Goal: Task Accomplishment & Management: Use online tool/utility

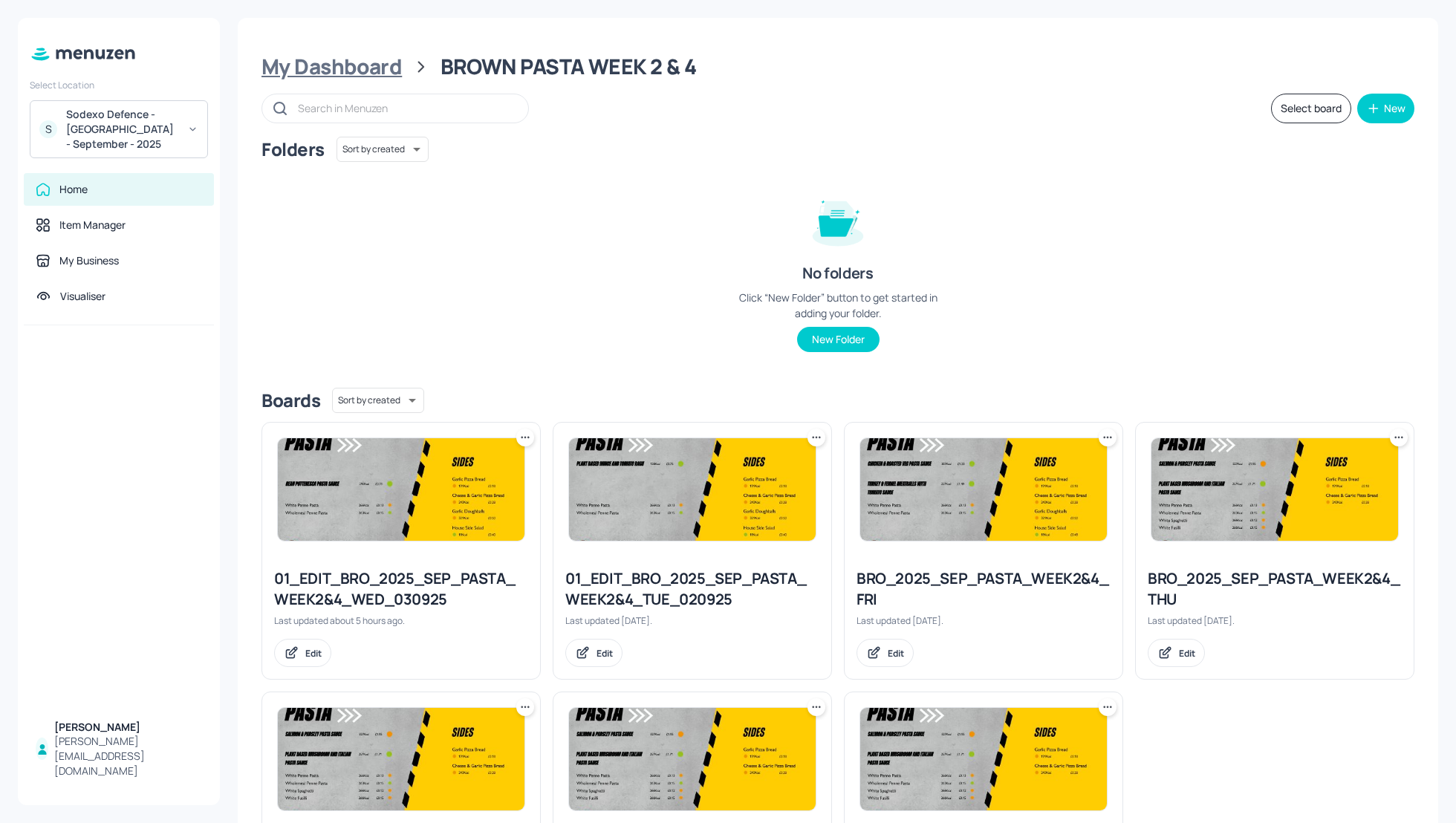
click at [342, 72] on div "My Dashboard" at bounding box center [332, 67] width 140 height 26
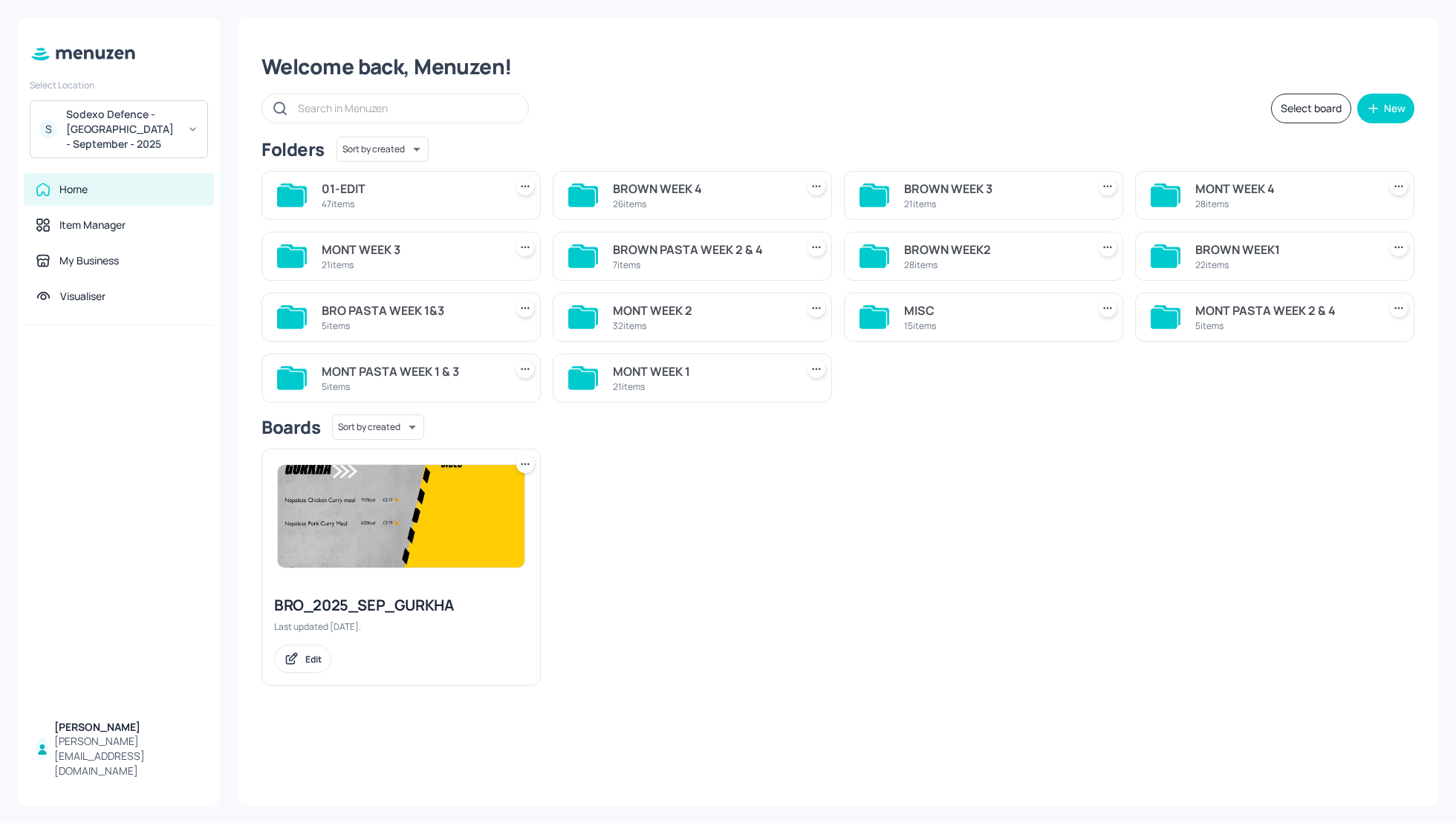
click at [1212, 185] on div "MONT WEEK 4" at bounding box center [1284, 188] width 177 height 18
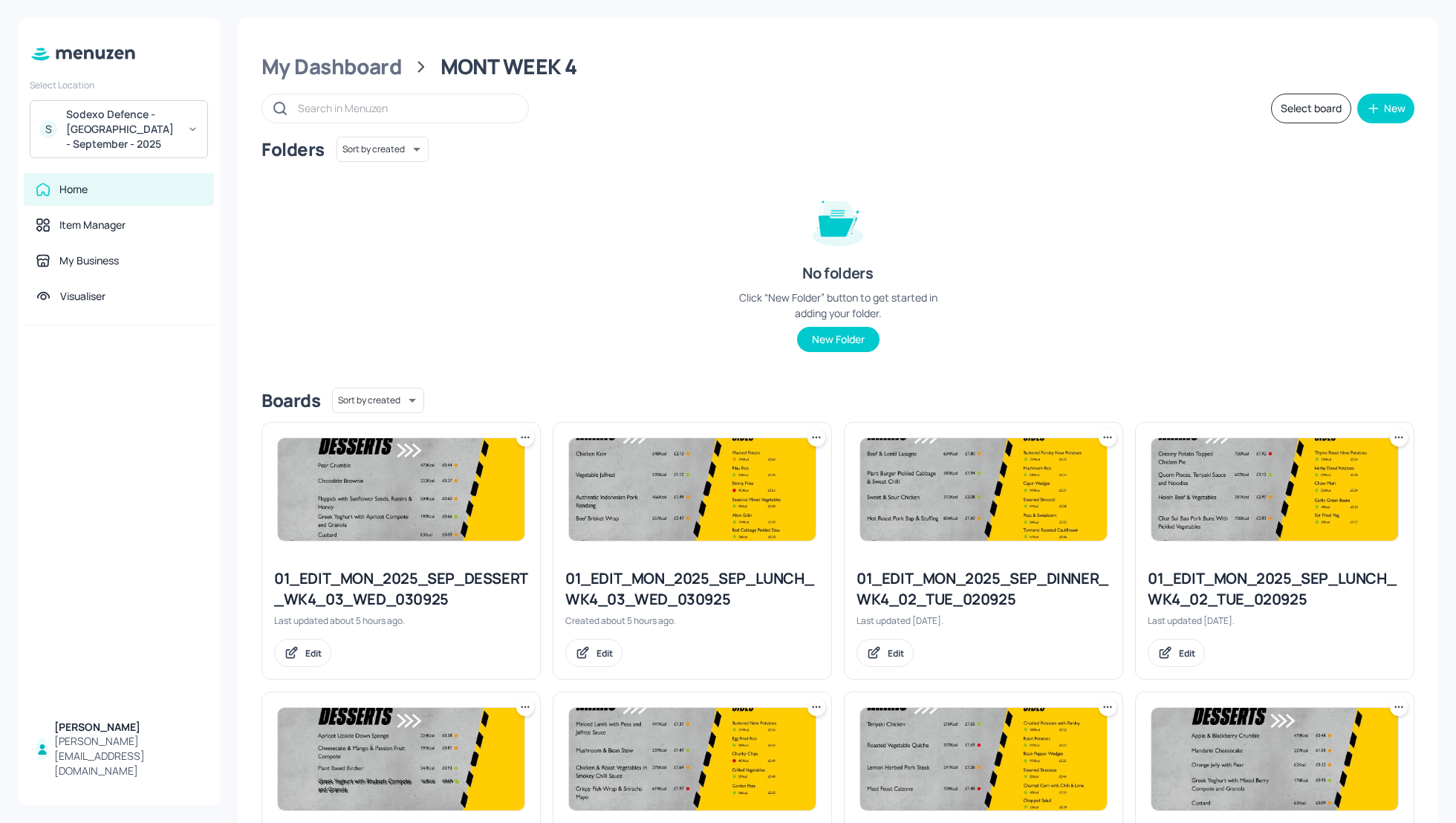
click at [1018, 233] on div "Folders Sort by created id ​ No folders Click “New Folder” button to get starte…" at bounding box center [838, 256] width 1153 height 239
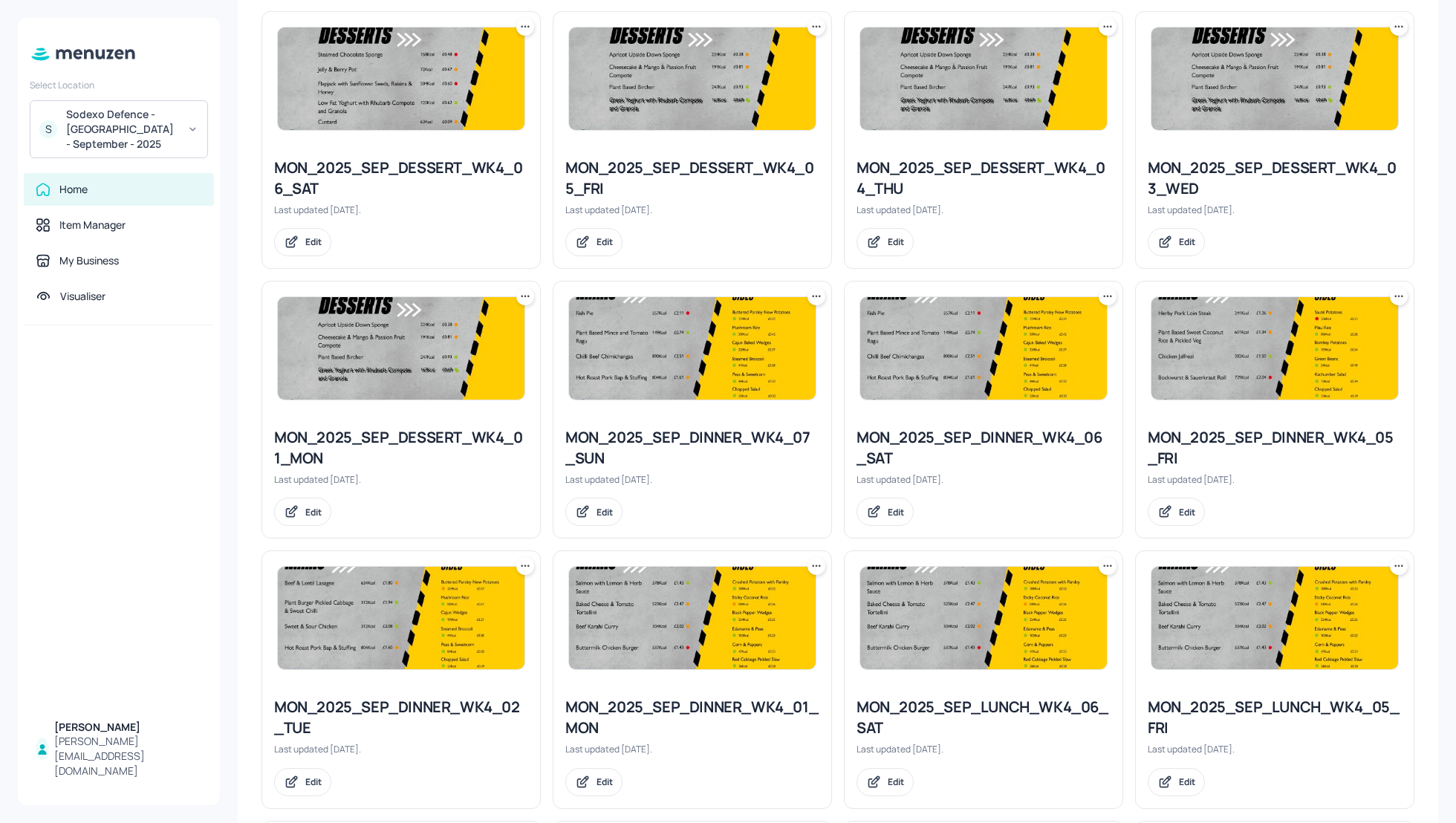
scroll to position [911, 0]
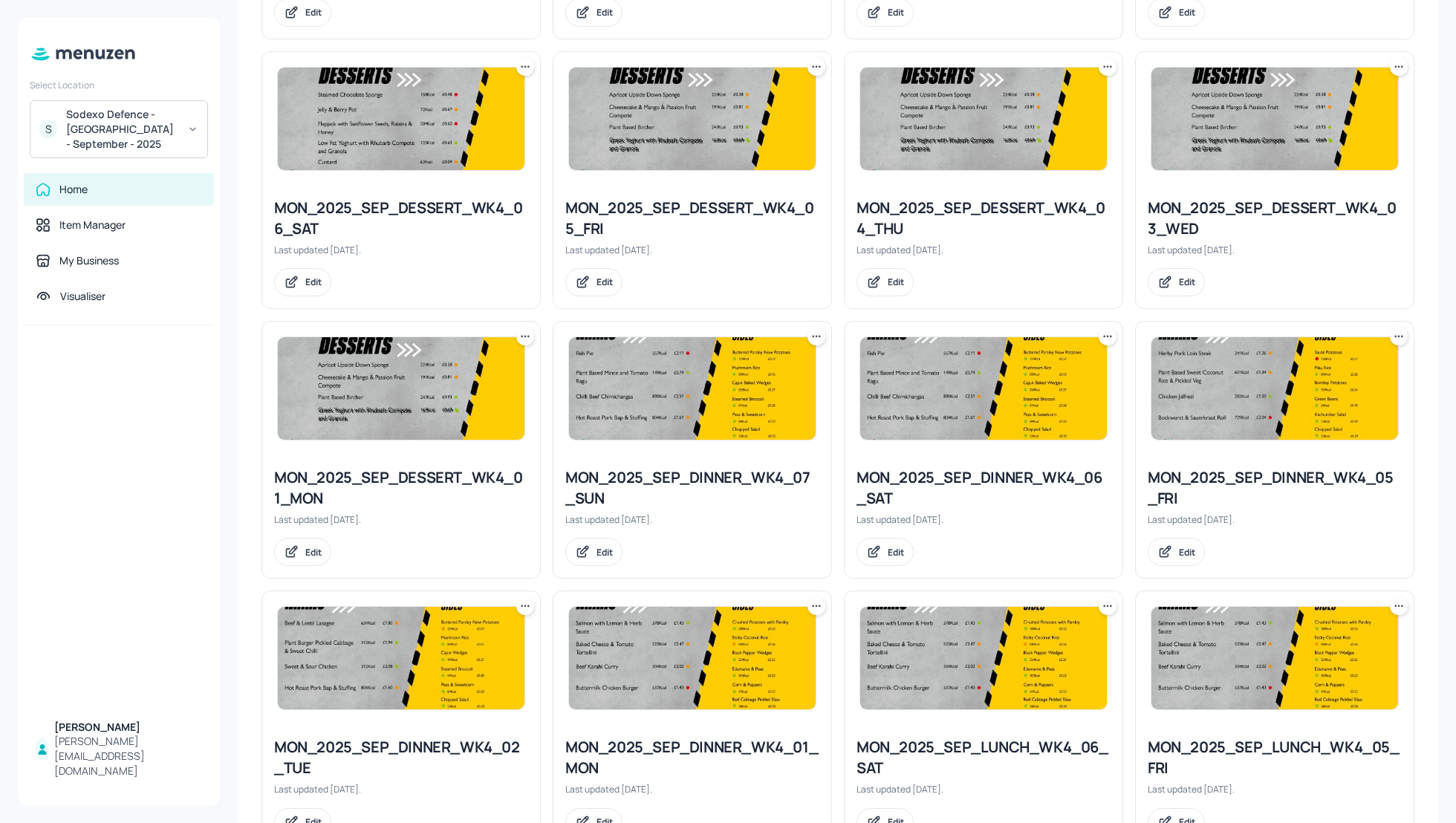
click at [1399, 61] on icon at bounding box center [1399, 67] width 15 height 15
click at [1335, 121] on p "Duplicate" at bounding box center [1320, 120] width 40 height 13
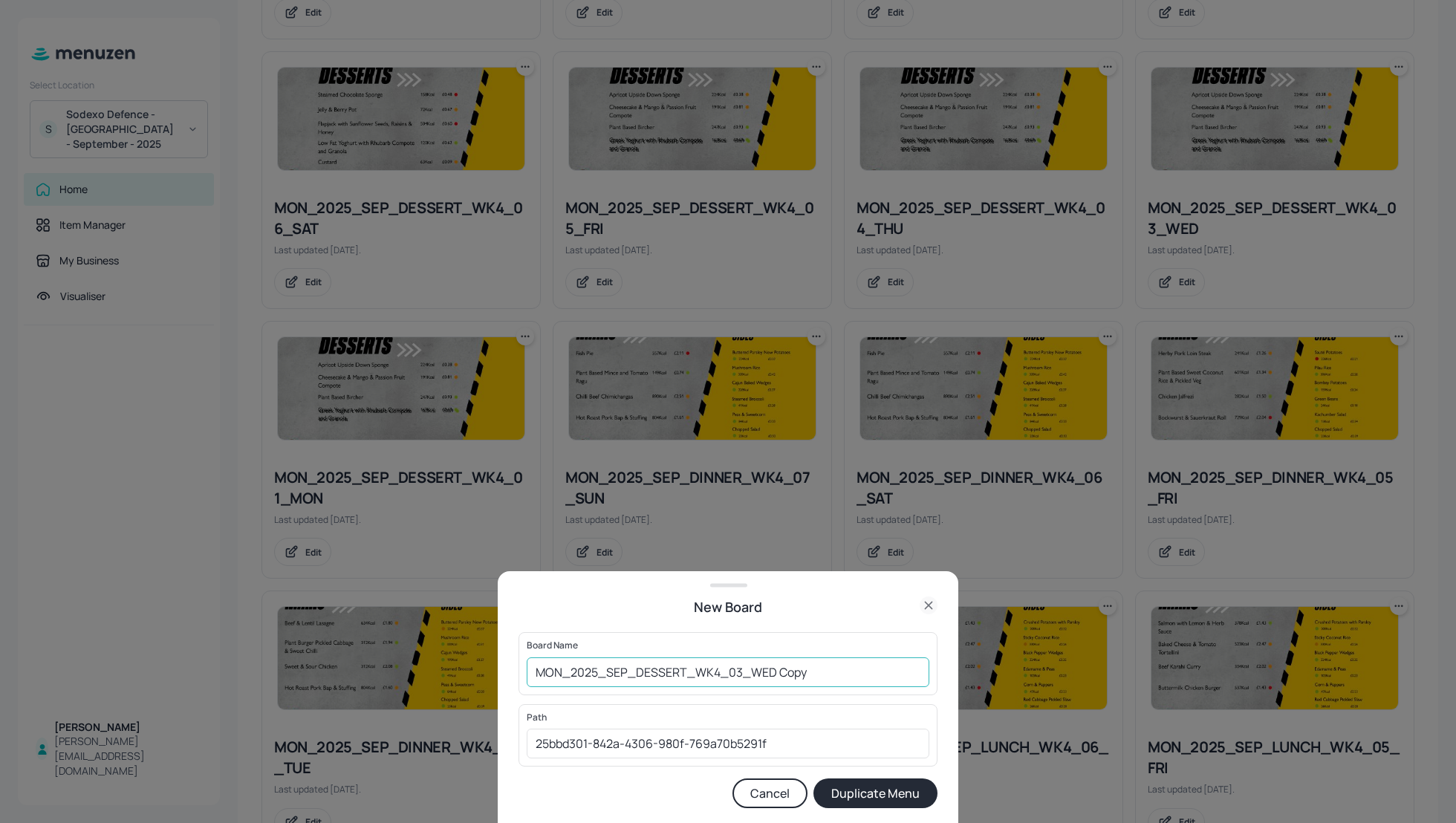
click at [537, 665] on input "MON_2025_SEP_DESSERT_WK4_03_WED Copy" at bounding box center [727, 672] width 402 height 30
click at [879, 667] on input "01_EDIT_MON_2025_SEP_DESSERT_WK4_03_WED Copy" at bounding box center [727, 672] width 402 height 30
type input "01_EDIT_MON_2025_SEP_DESSERT_WK4_03_WED_030925"
click at [898, 793] on button "Duplicate Menu" at bounding box center [876, 793] width 124 height 30
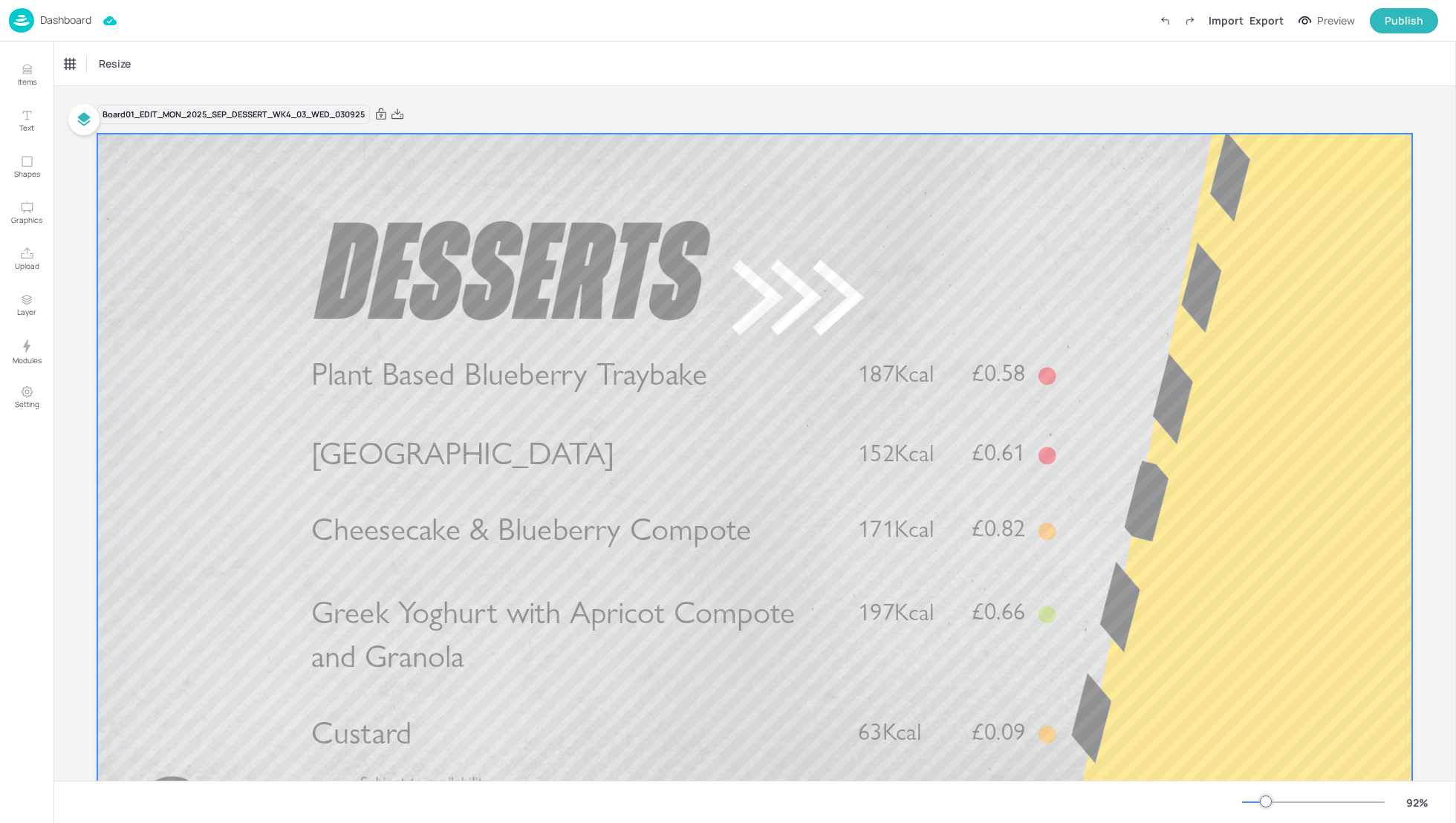
click at [1285, 487] on div at bounding box center [754, 503] width 1315 height 739
click at [63, 25] on p "Dashboard" at bounding box center [66, 20] width 51 height 10
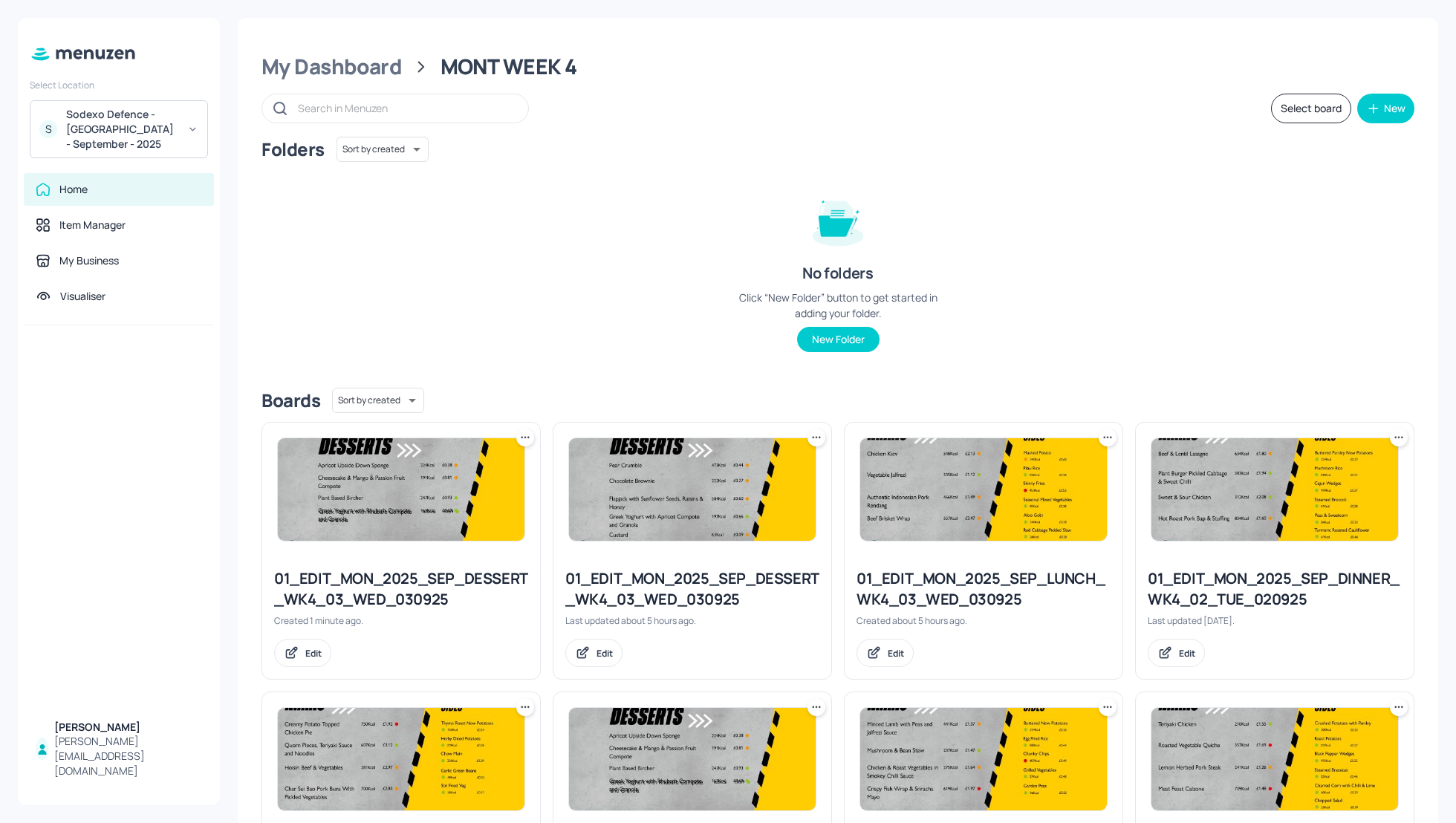
click at [999, 325] on div "Folders Sort by created id ​ No folders Click “New Folder” button to get starte…" at bounding box center [838, 256] width 1153 height 239
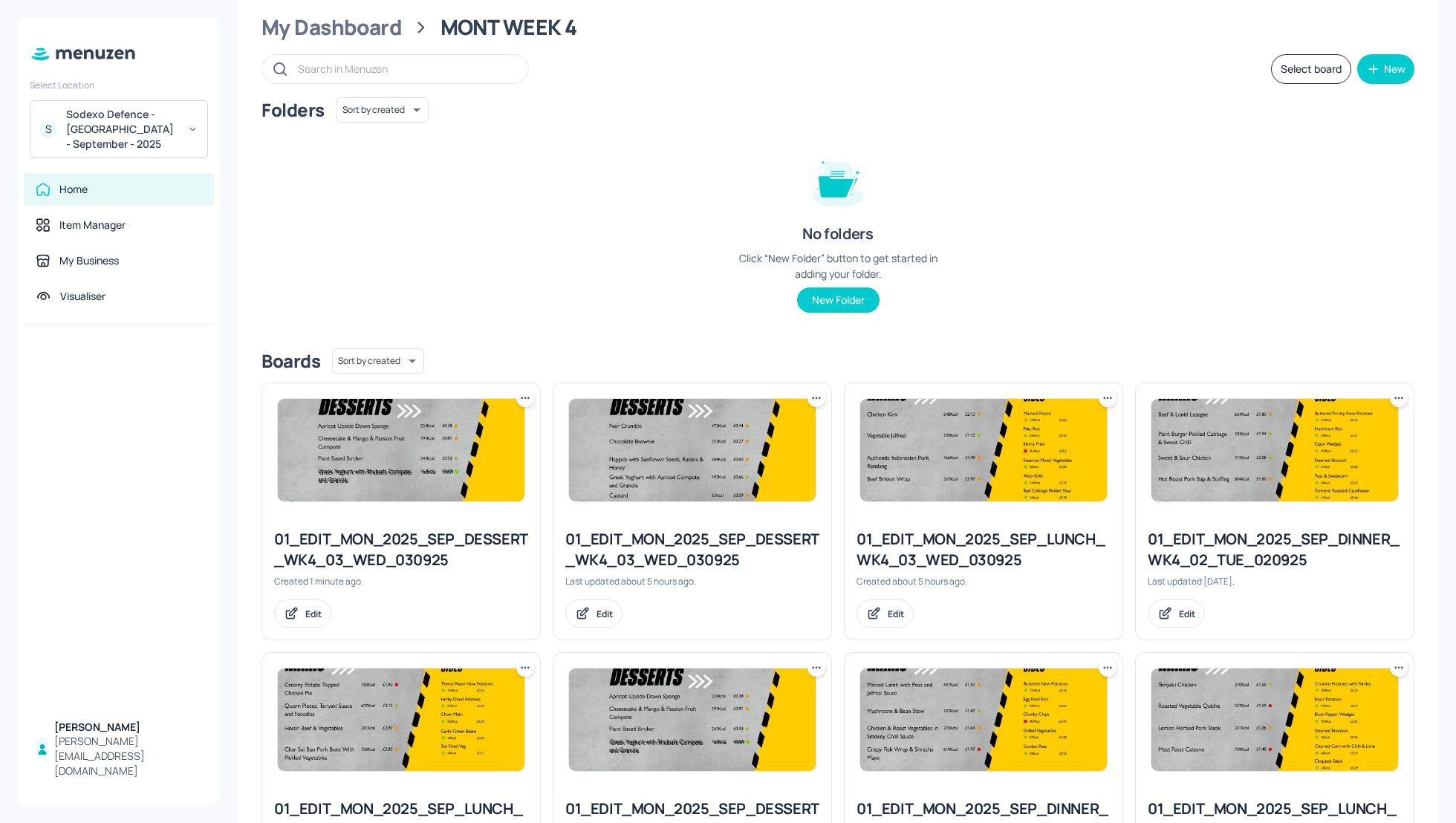
click at [677, 546] on div "01_EDIT_MON_2025_SEP_DESSERT_WK4_03_WED_030925" at bounding box center [692, 549] width 254 height 41
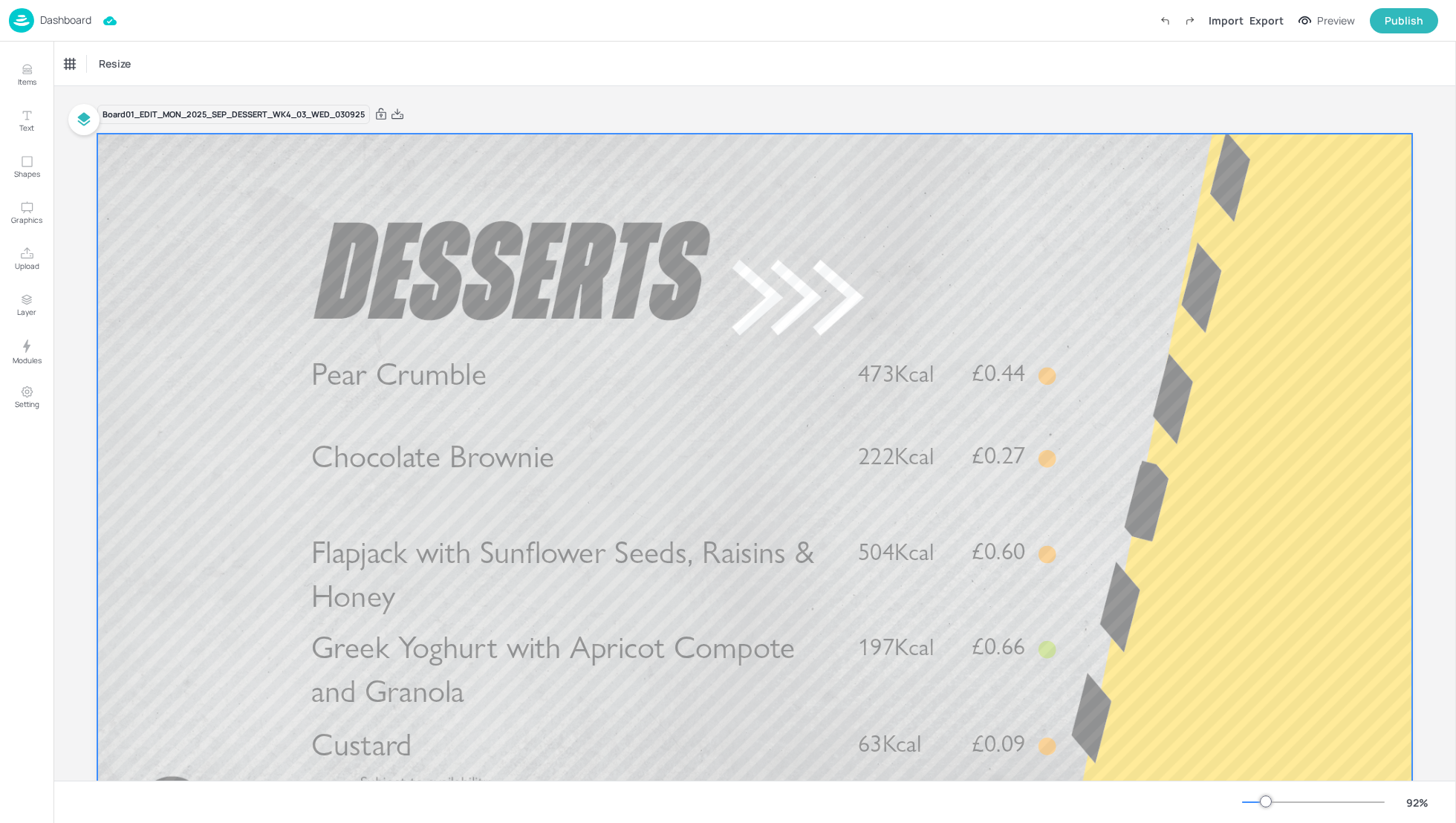
click at [720, 363] on p "Pear Crumble" at bounding box center [572, 374] width 522 height 44
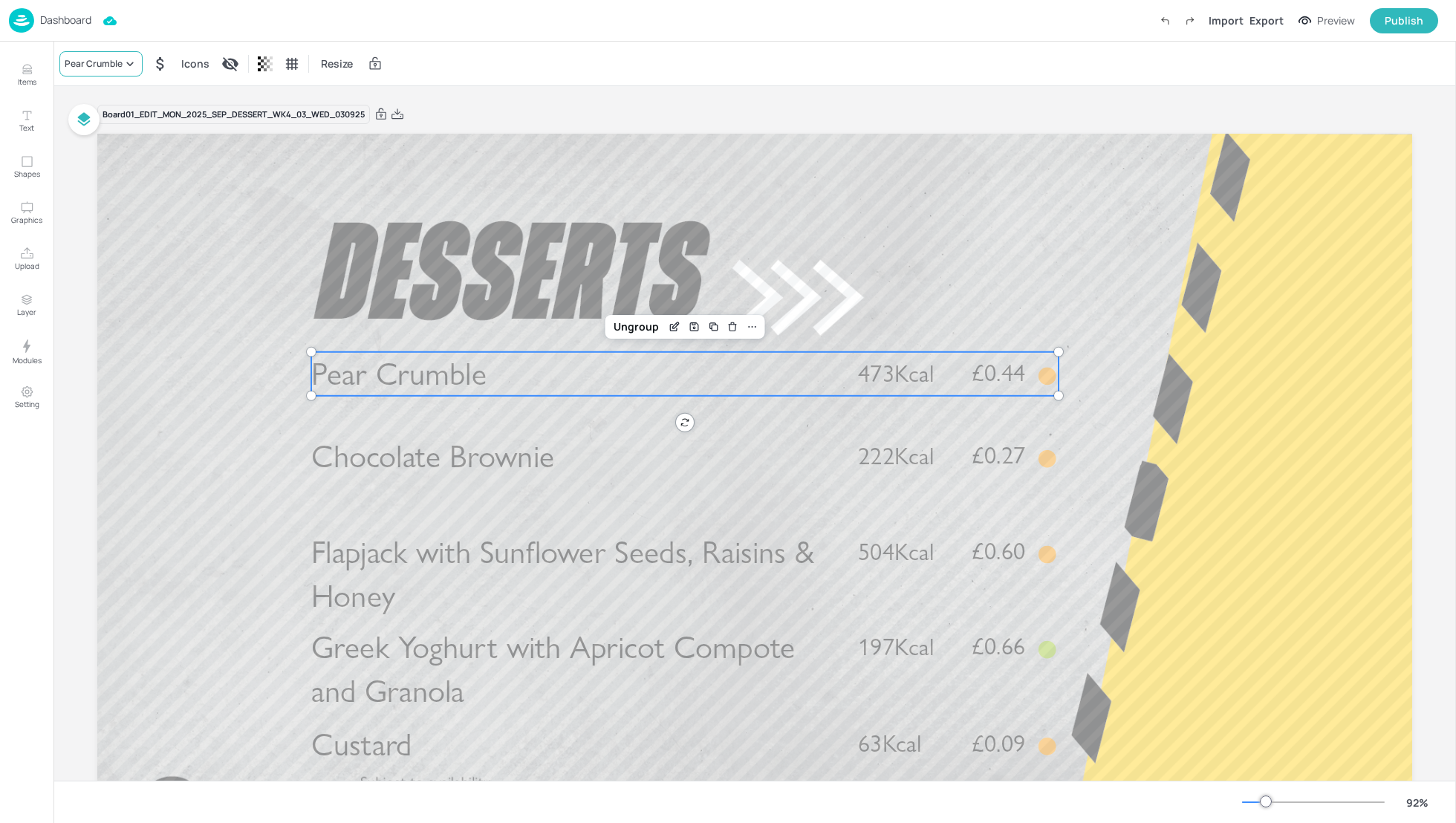
click at [74, 58] on div "Pear Crumble" at bounding box center [94, 64] width 58 height 13
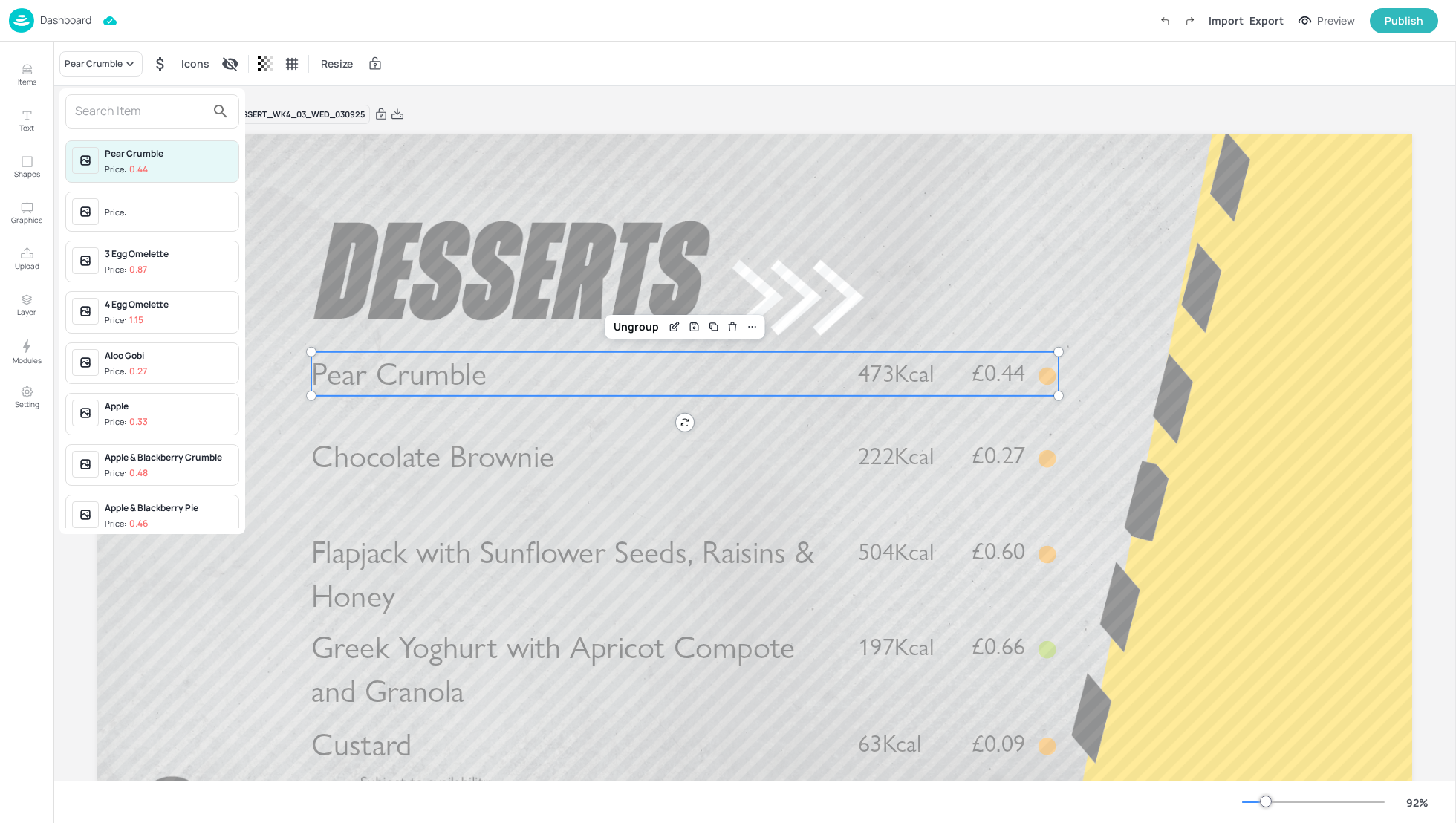
click at [121, 120] on input "text" at bounding box center [140, 111] width 131 height 24
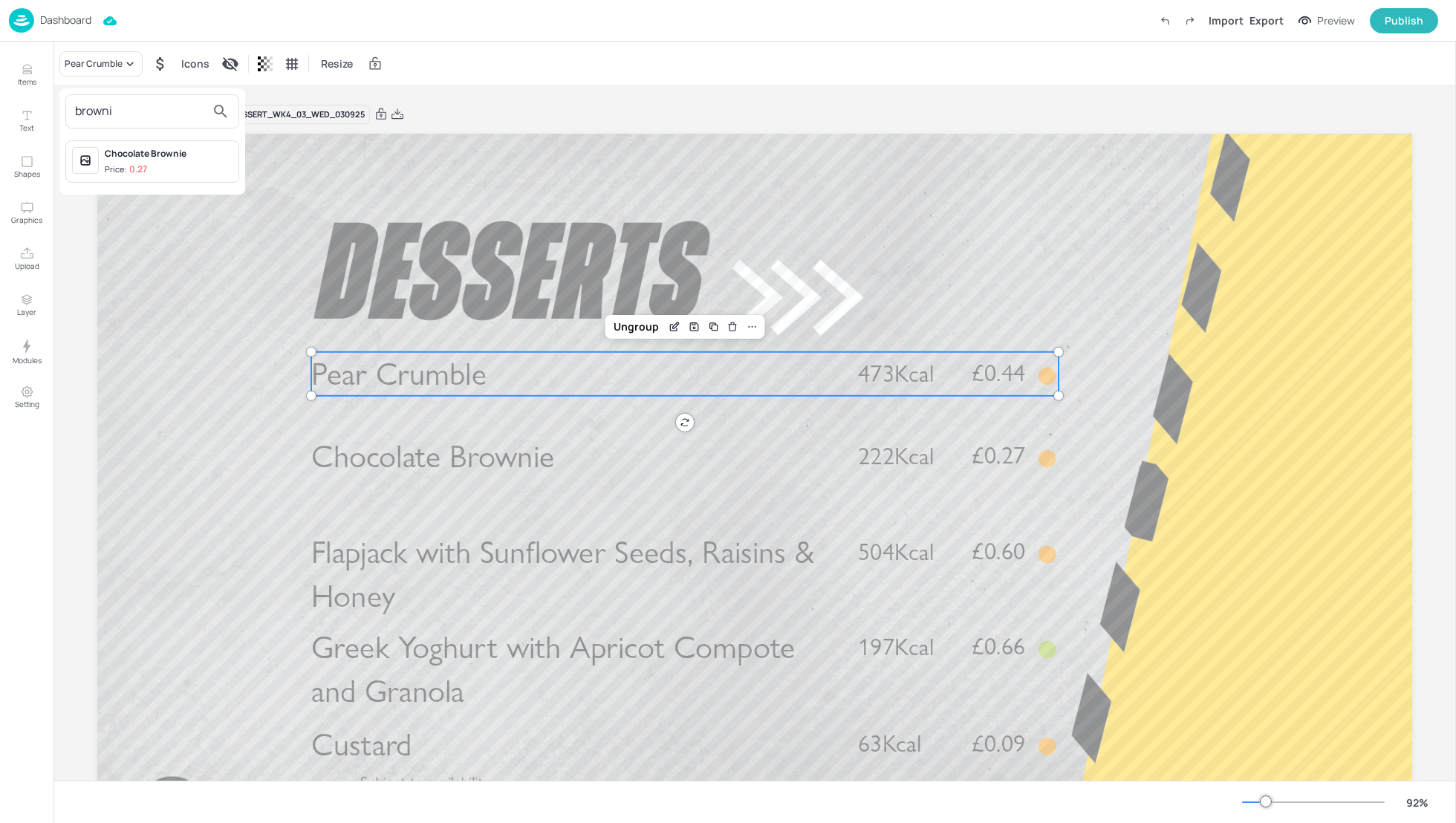
type input "browni"
click at [155, 163] on span "Price: 0.27" at bounding box center [169, 169] width 128 height 12
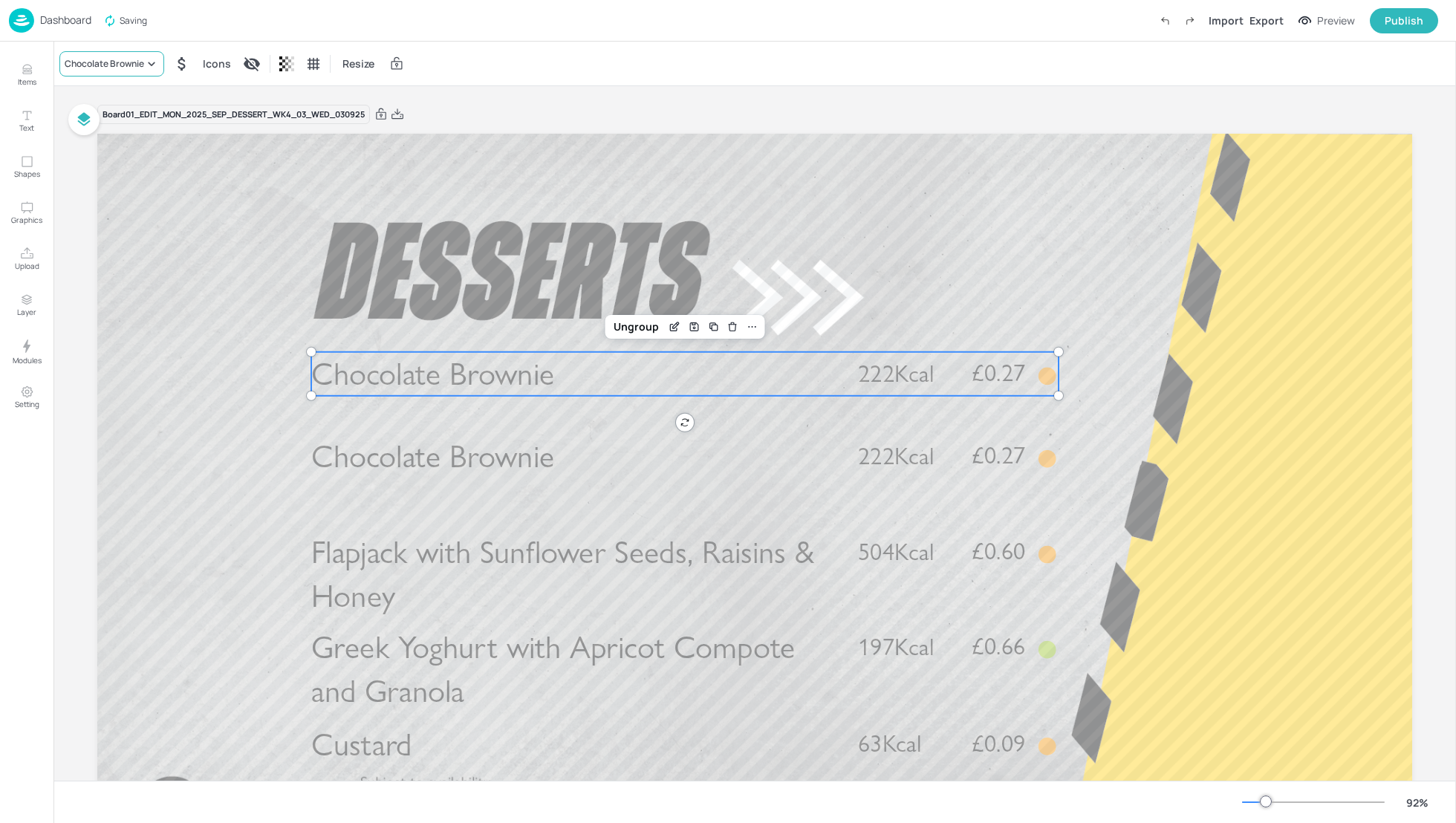
click at [111, 62] on div "Chocolate Brownie" at bounding box center [105, 64] width 79 height 13
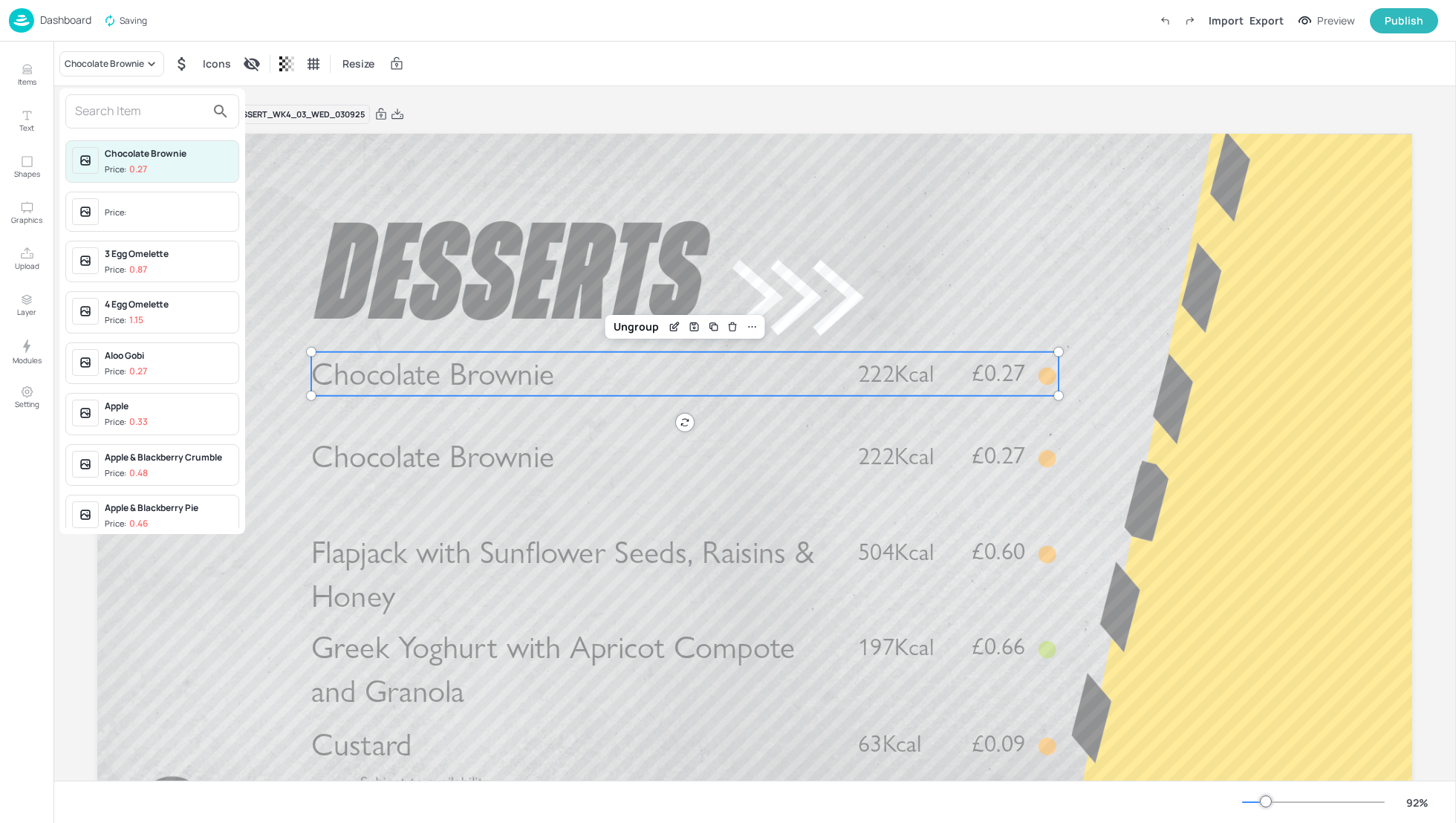
click at [118, 111] on input "text" at bounding box center [140, 111] width 131 height 24
click at [106, 114] on input "text" at bounding box center [140, 111] width 131 height 24
click at [100, 114] on input "text" at bounding box center [140, 111] width 131 height 24
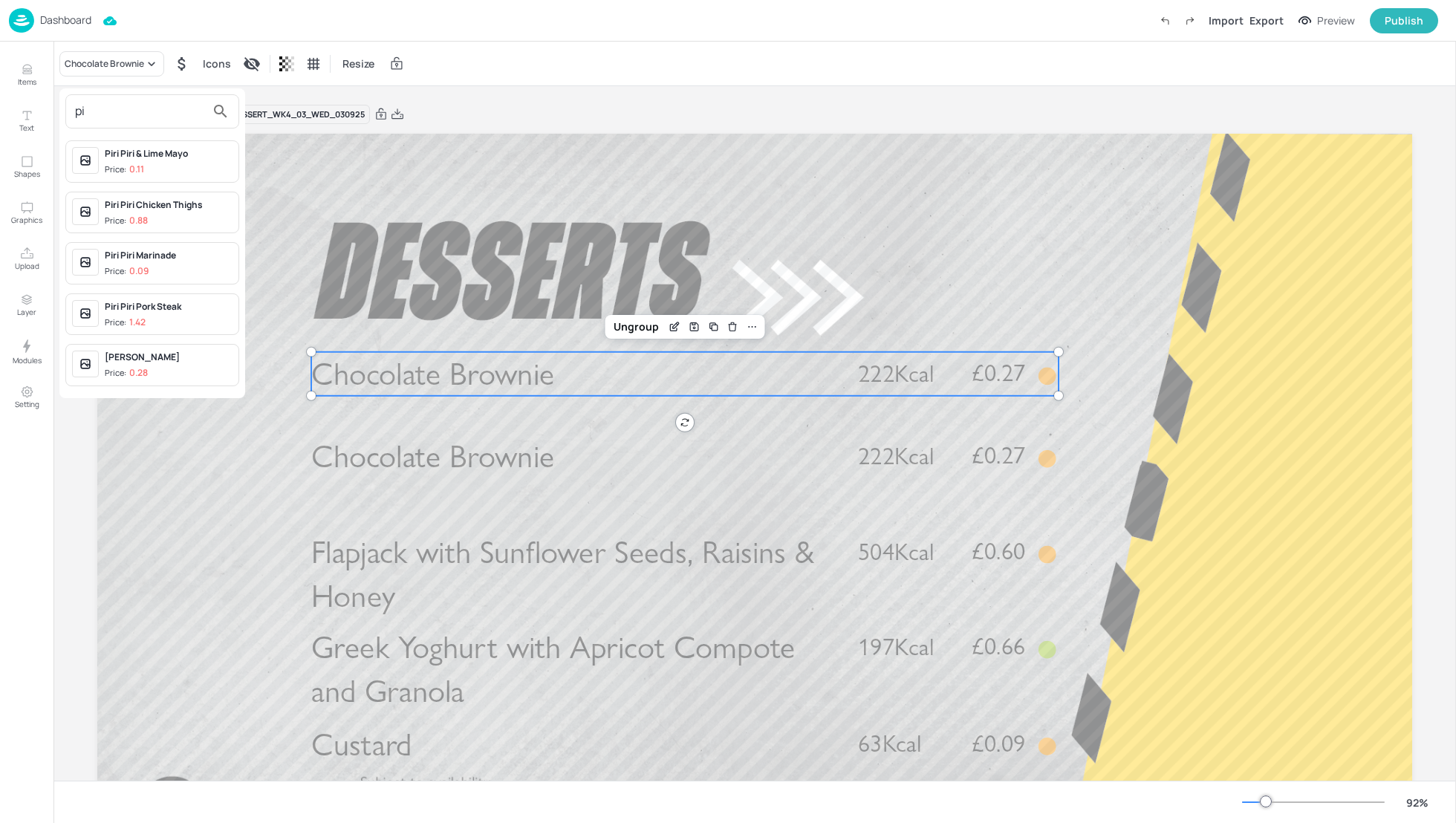
type input "p"
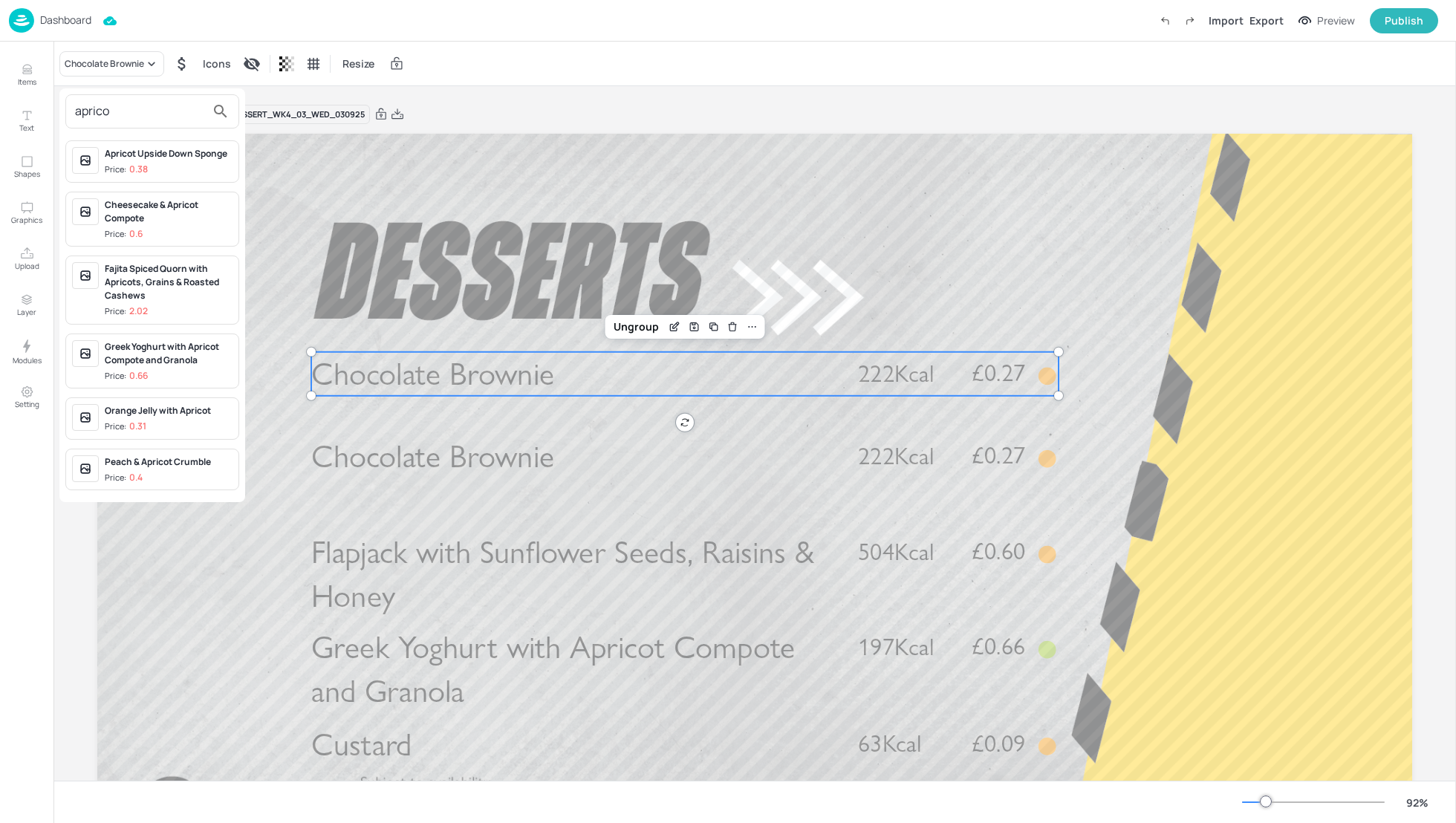
type input "aprico"
click at [149, 156] on div "Apricot Upside Down Sponge" at bounding box center [169, 153] width 128 height 13
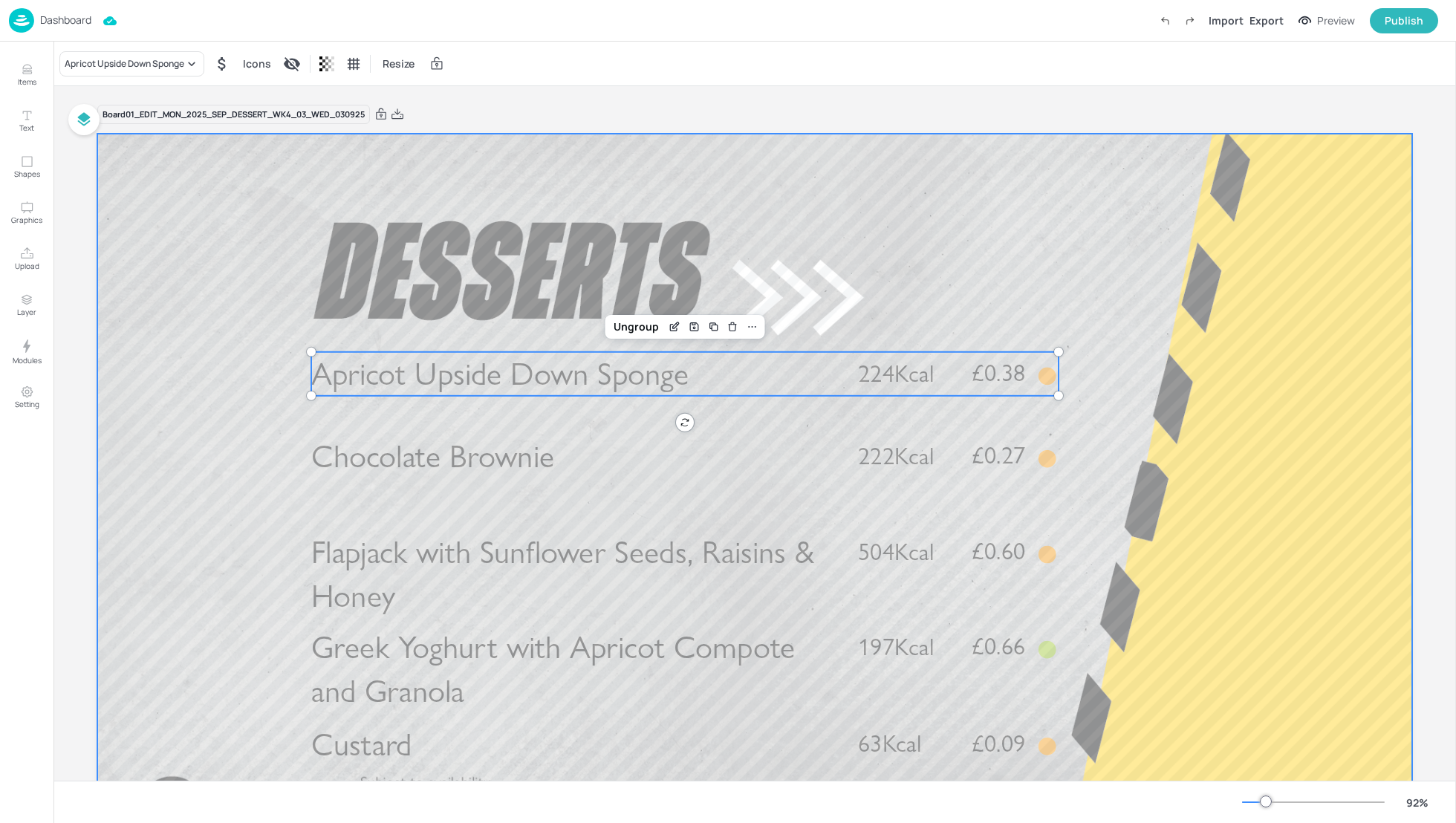
click at [1098, 230] on div at bounding box center [754, 503] width 1315 height 739
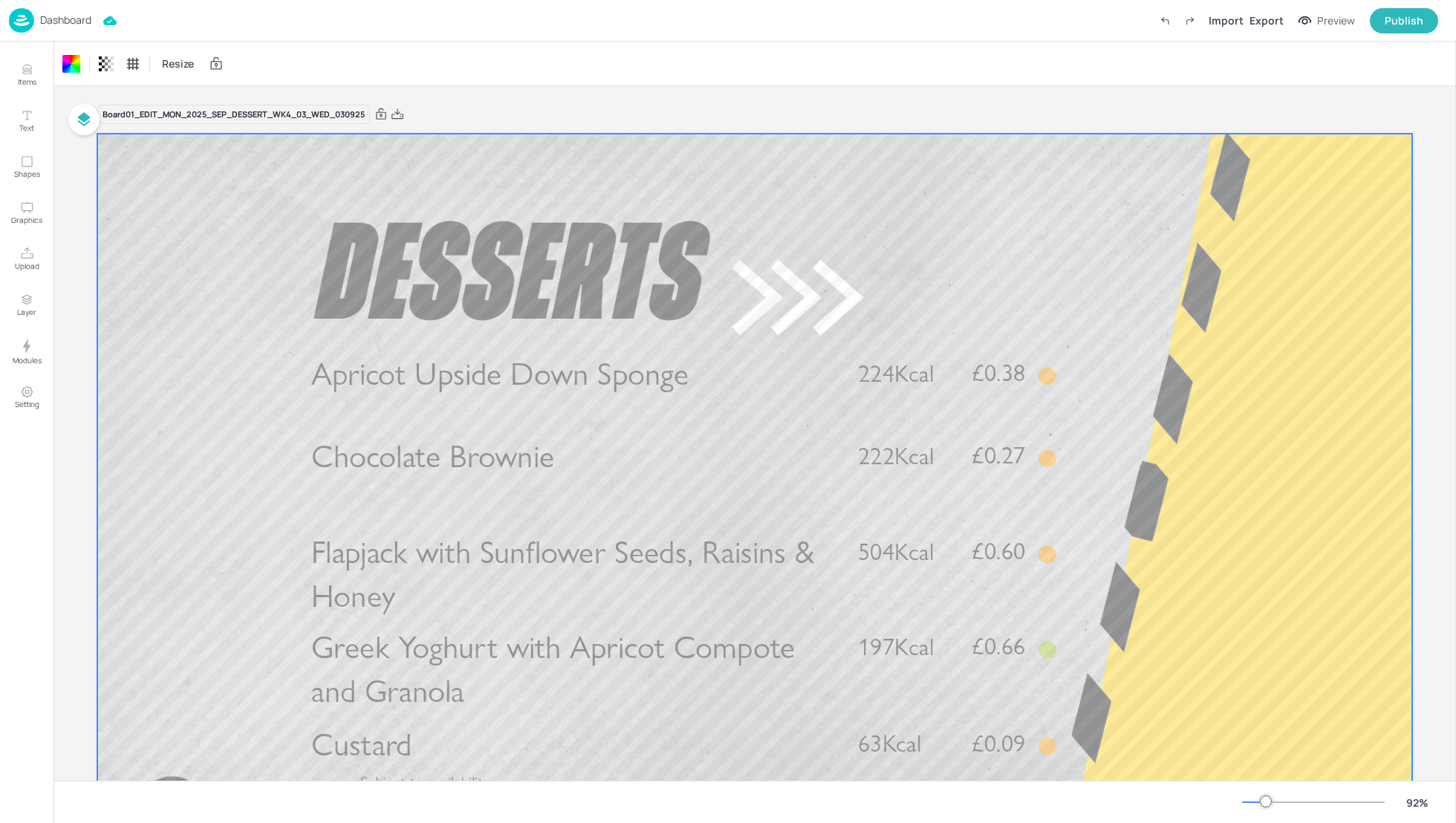
click at [1455, 237] on div at bounding box center [1455, 432] width 1 height 782
click at [1438, 231] on div "Board 01_EDIT_MON_2025_SEP_DESSERT_WK4_03_WED_030925 Apricot Upside Down Sponge…" at bounding box center [754, 497] width 1398 height 824
click at [1259, 23] on div "Export" at bounding box center [1266, 20] width 34 height 16
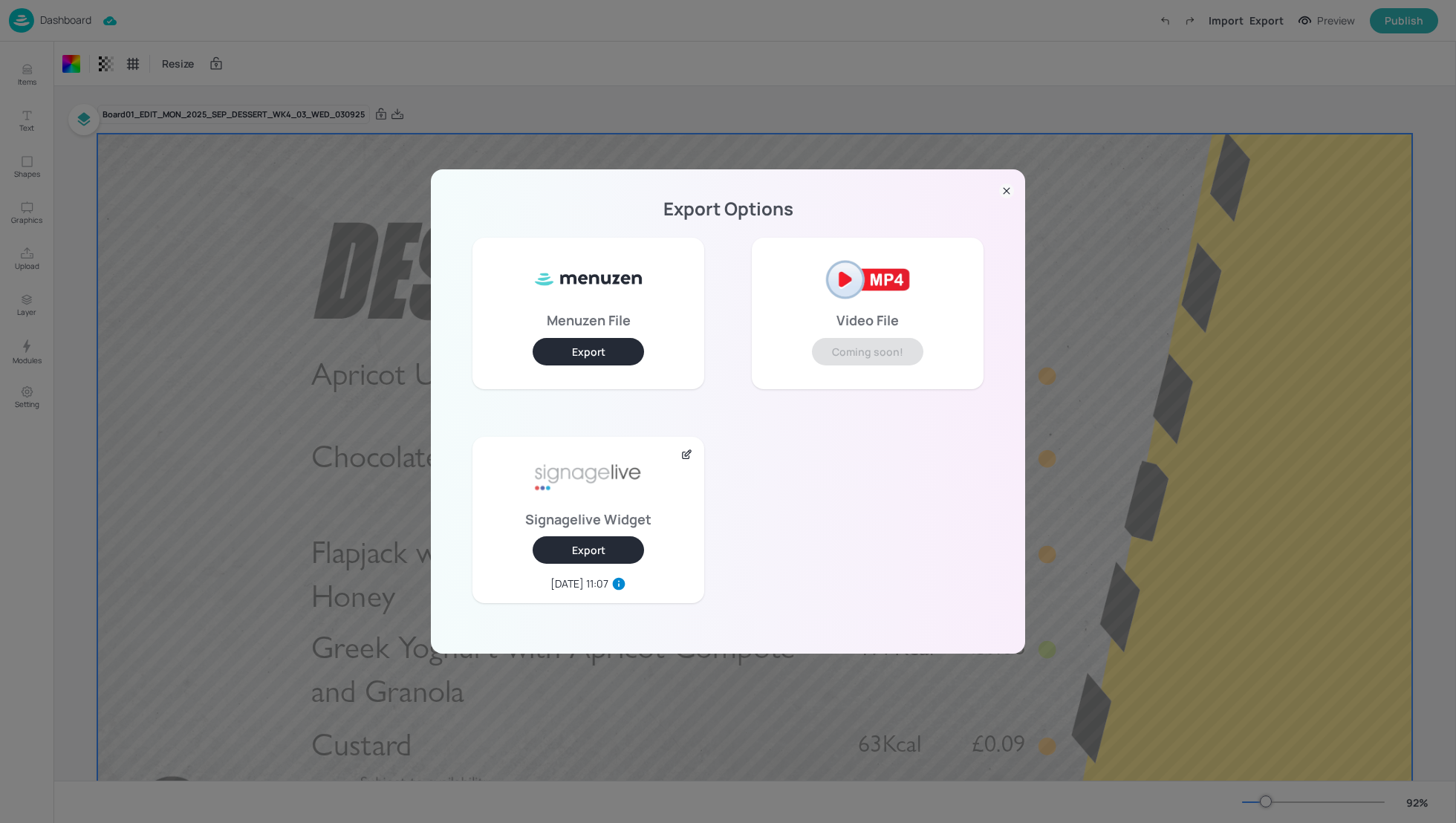
click at [589, 550] on button "Export" at bounding box center [588, 549] width 111 height 27
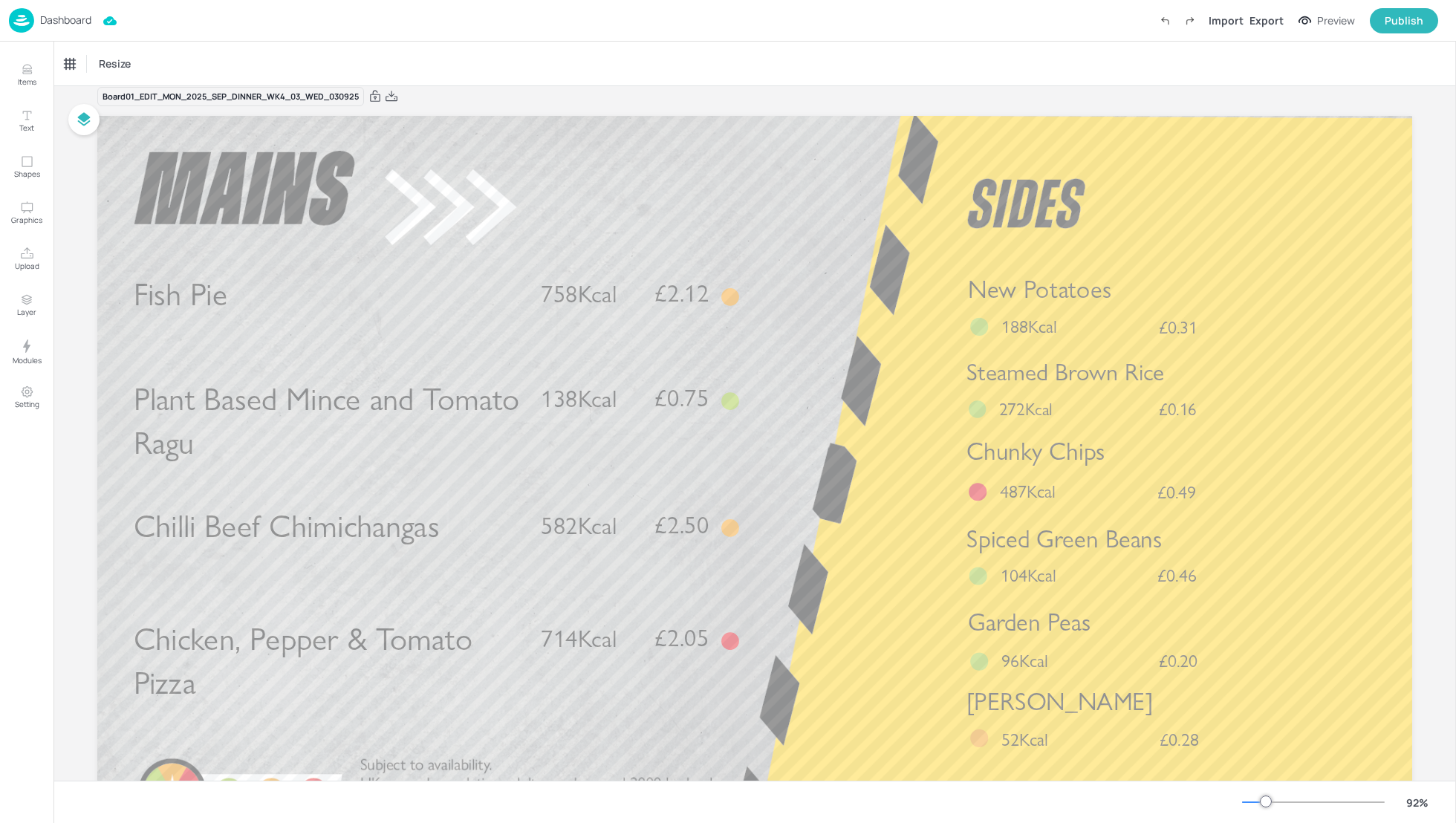
scroll to position [18, 0]
click at [1094, 730] on div "Piri Piri Slaw £0.28 52Kcal" at bounding box center [1134, 718] width 335 height 68
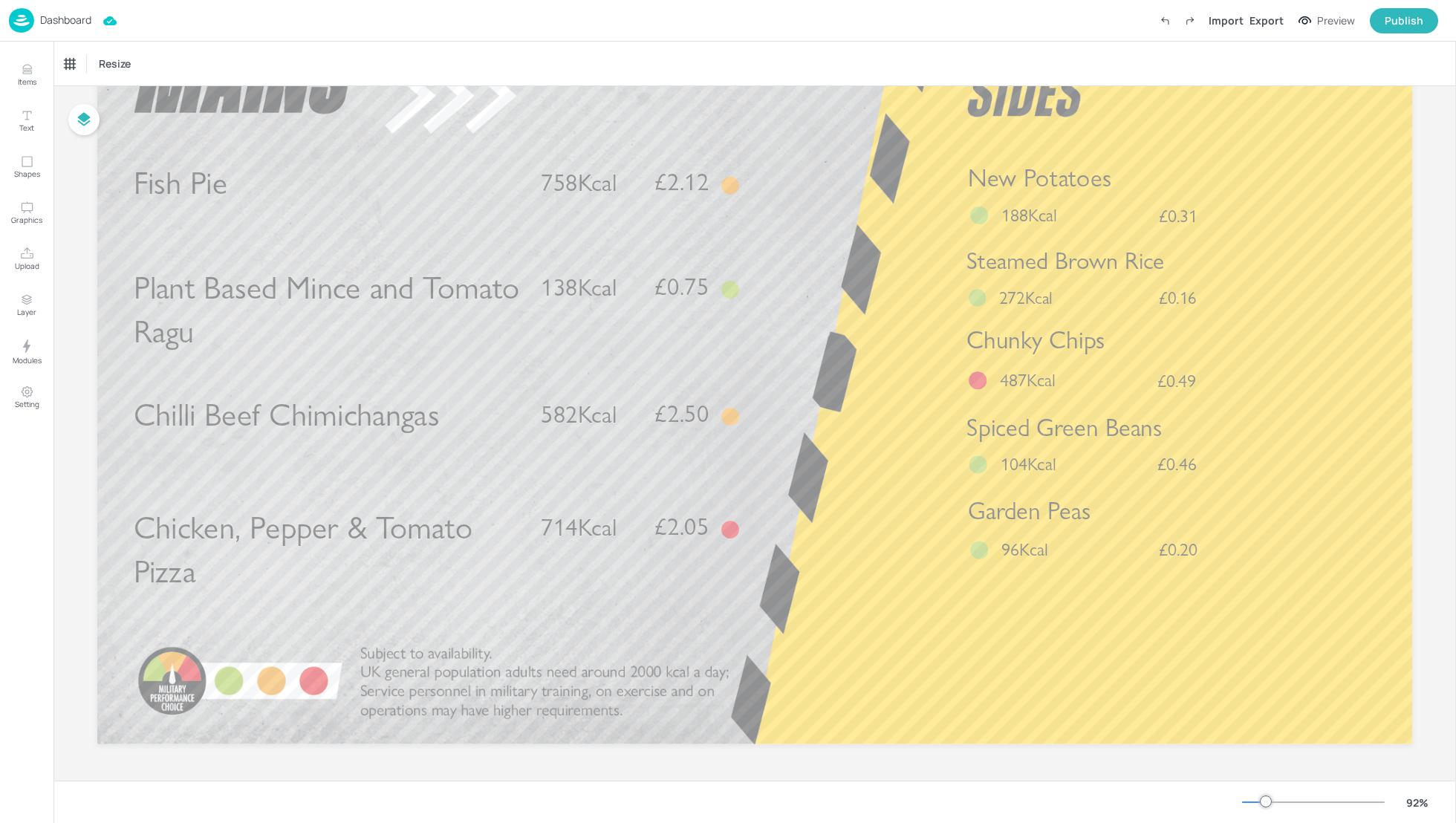
scroll to position [0, 0]
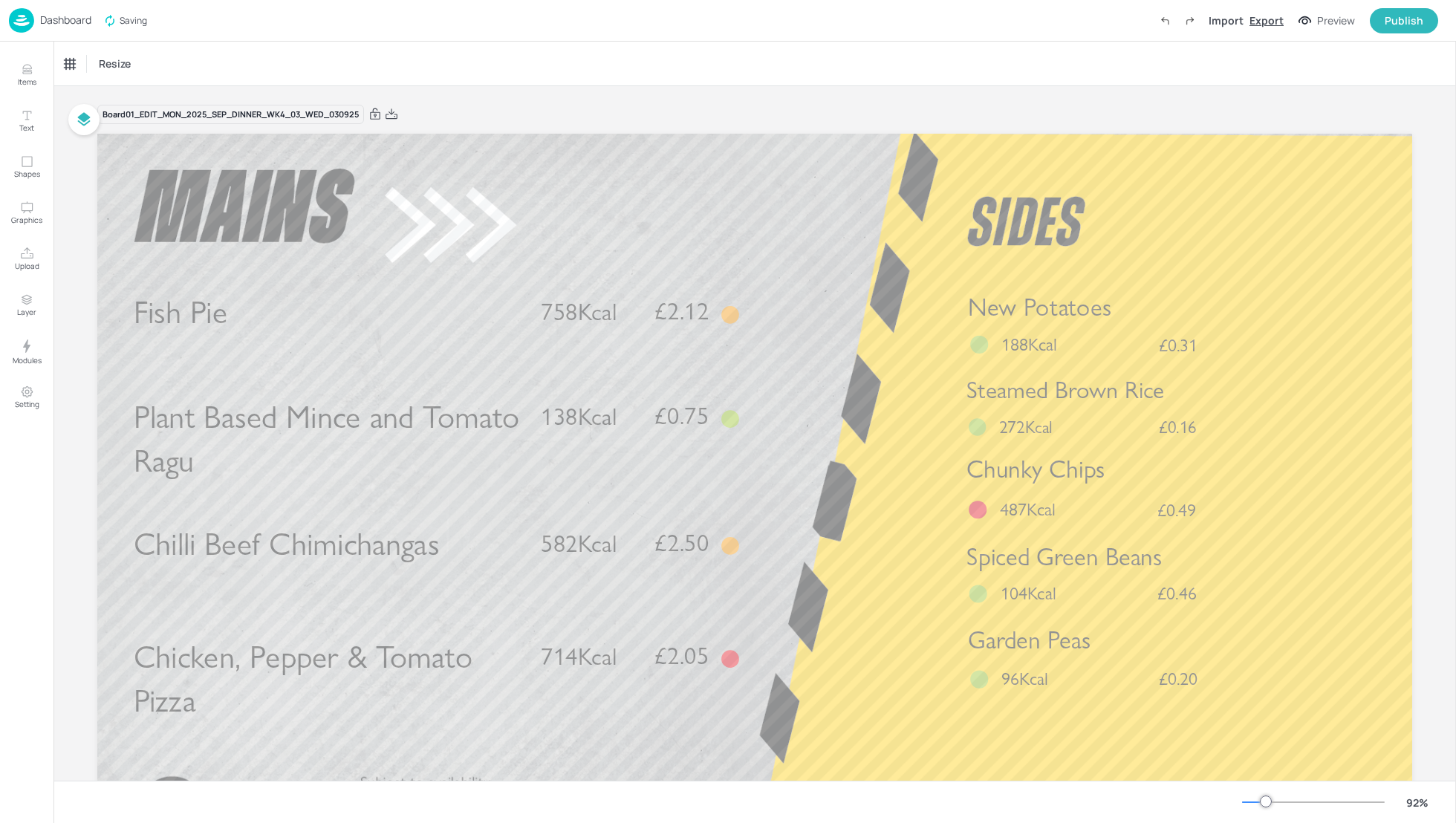
click at [1277, 23] on div "Export" at bounding box center [1266, 20] width 34 height 16
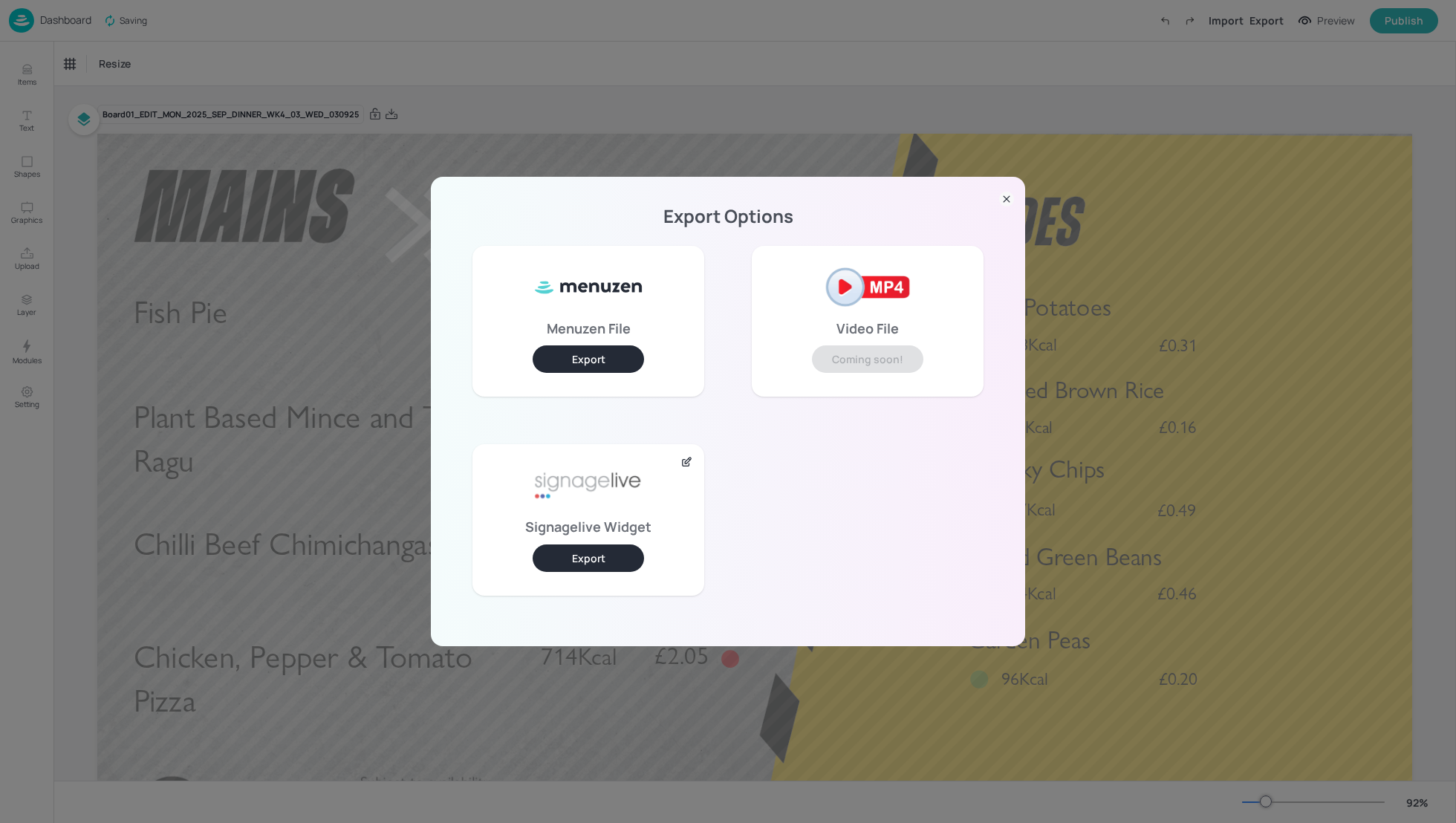
click at [607, 560] on button "Export" at bounding box center [588, 557] width 111 height 27
